Goal: Check status: Check status

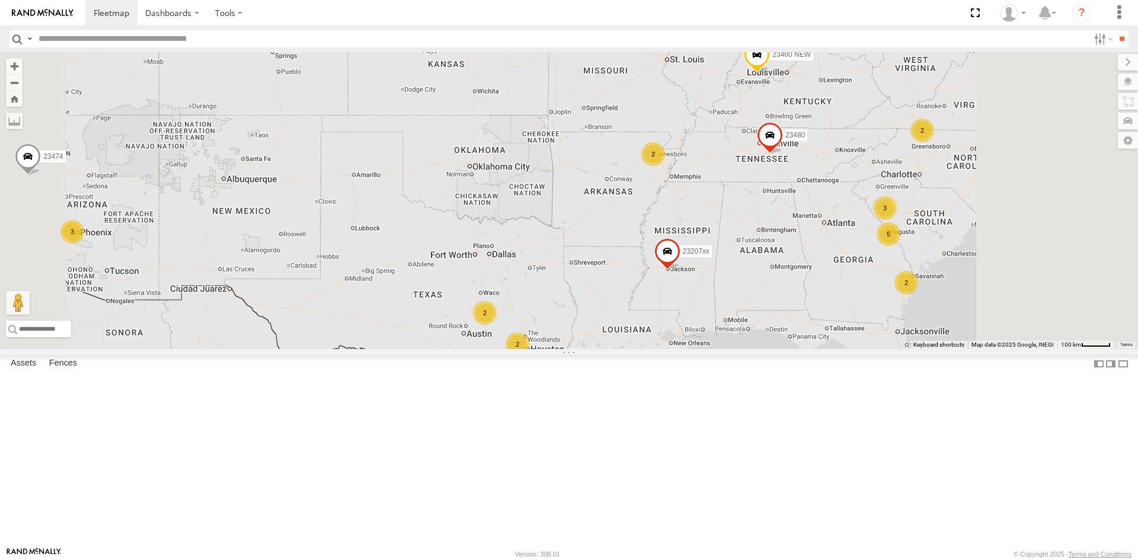
drag, startPoint x: 698, startPoint y: 343, endPoint x: 618, endPoint y: 343, distance: 80.6
click at [618, 343] on div "23207 NEW 23207xx 23460 23480 23460 NEW 23474 23461 4G 4 5 4 2 2 3 2 3 2 2 2" at bounding box center [569, 200] width 1138 height 297
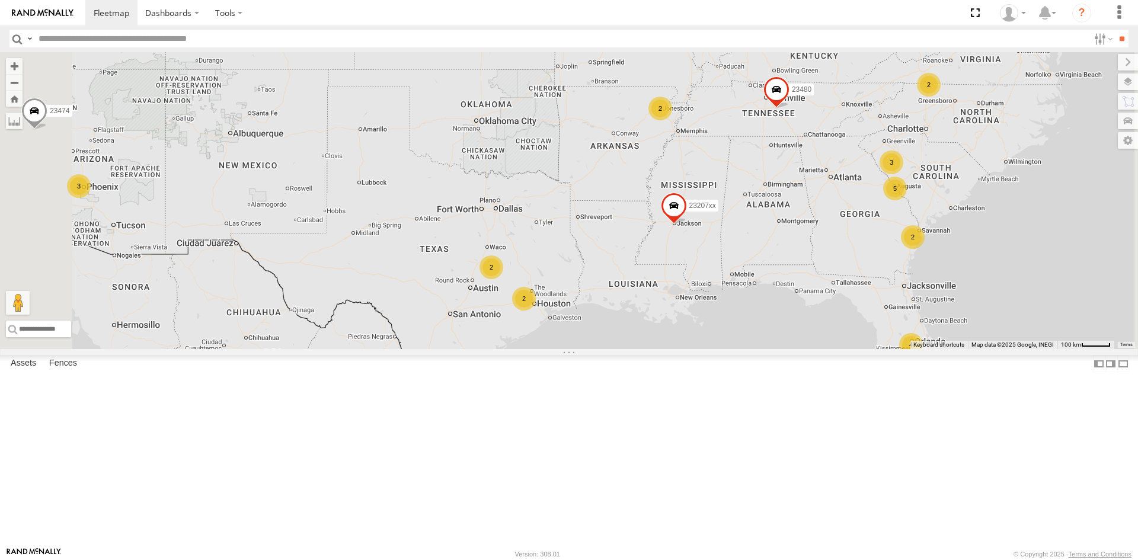
drag, startPoint x: 547, startPoint y: 381, endPoint x: 661, endPoint y: 327, distance: 126.2
click at [661, 327] on div "23207 NEW 23207xx 23460 23480 23460 NEW 23474 23461 4G 4 5 4 2 2 3 2 3 2 2 2" at bounding box center [569, 200] width 1138 height 297
